Goal: Browse casually

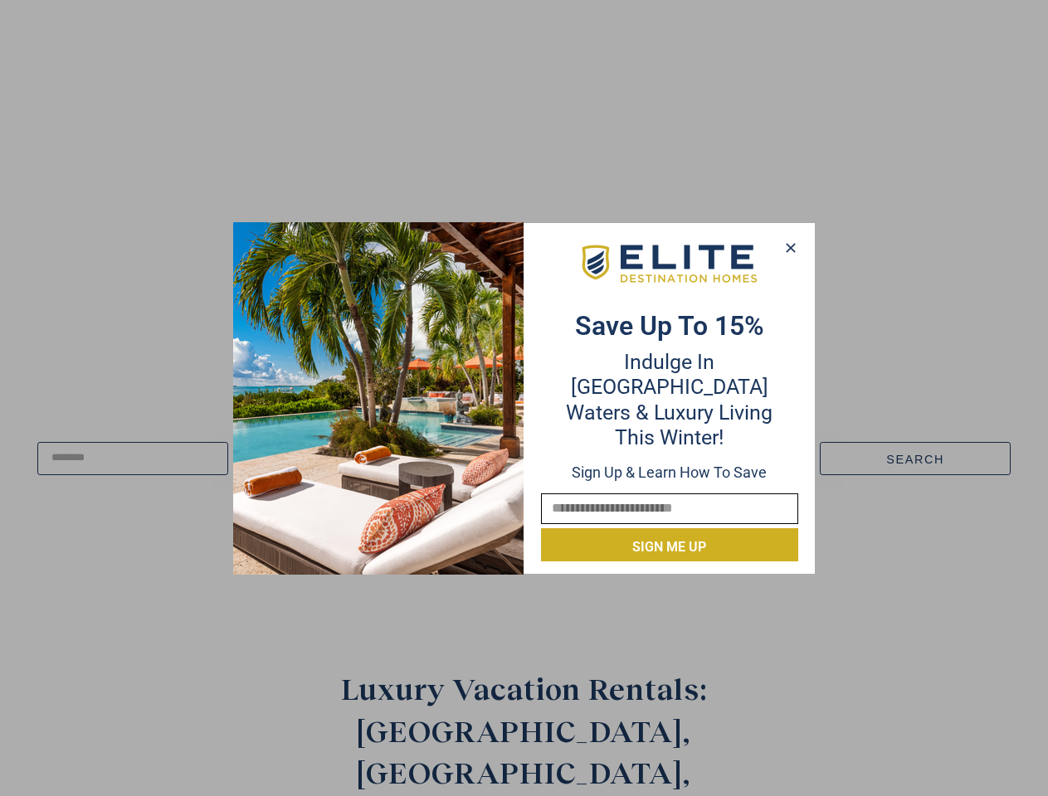
click at [524, 398] on div "Save up to 15% Indulge in Turquoise Waters & Luxury Living this winter! Sign up…" at bounding box center [669, 398] width 290 height 327
click at [790, 248] on icon at bounding box center [790, 247] width 9 height 9
click at [791, 248] on icon at bounding box center [790, 247] width 9 height 9
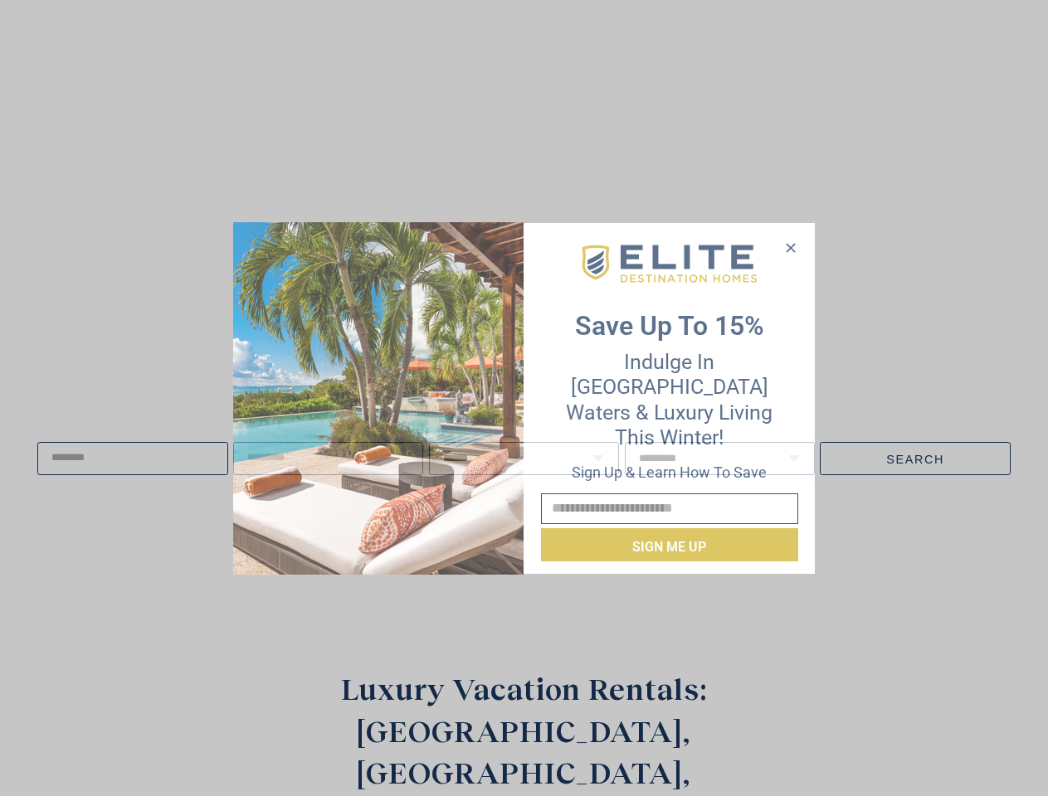
click at [790, 247] on icon at bounding box center [790, 247] width 9 height 9
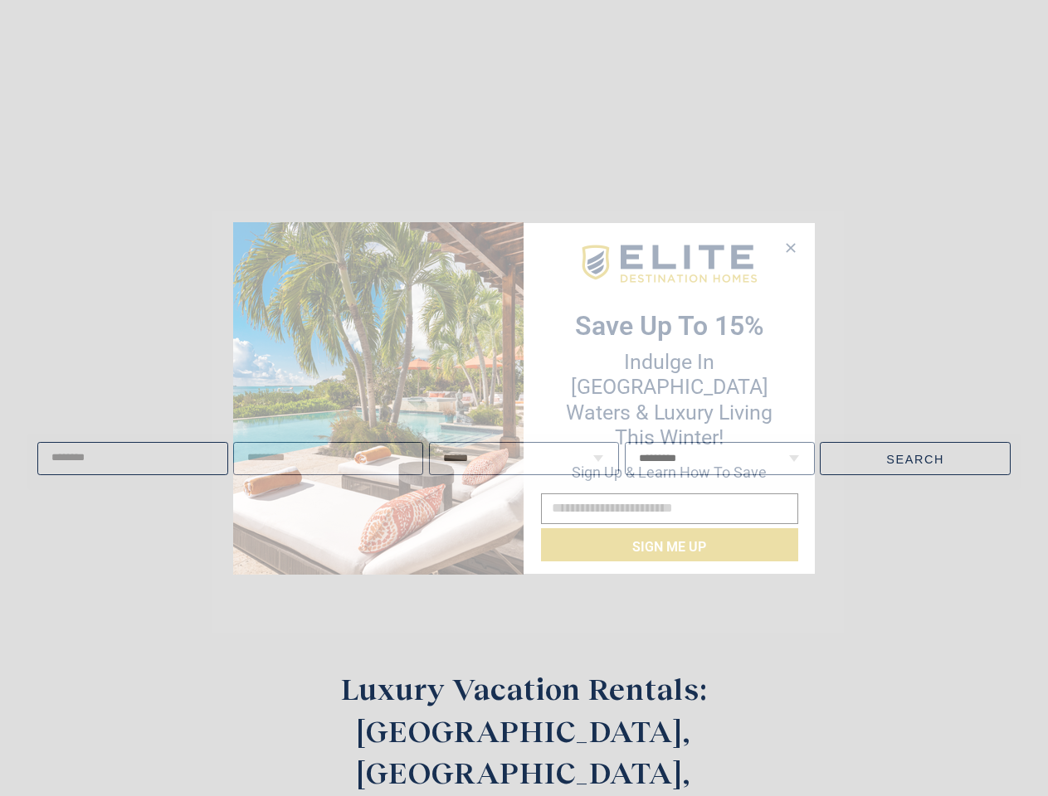
click at [378, 398] on img at bounding box center [378, 398] width 290 height 353
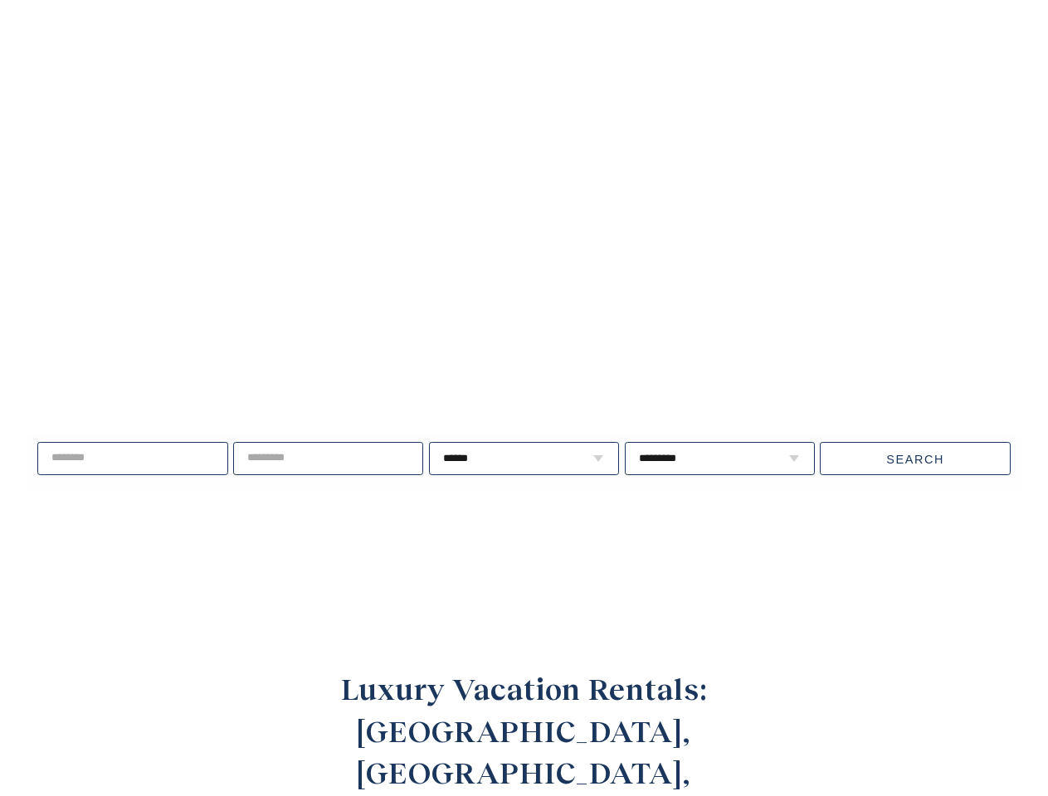
click at [670, 276] on video at bounding box center [524, 303] width 1213 height 606
click at [670, 533] on div "Live well, travel often. ****** * * * * * * * * * ** ** ** ** ** ** **" at bounding box center [524, 459] width 1048 height 213
